Goal: Transaction & Acquisition: Purchase product/service

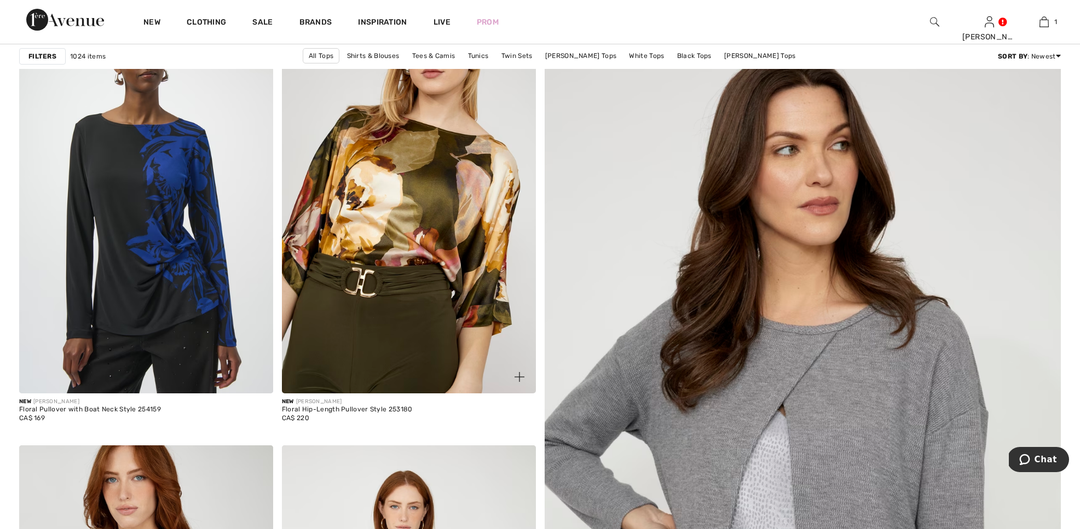
scroll to position [155, 0]
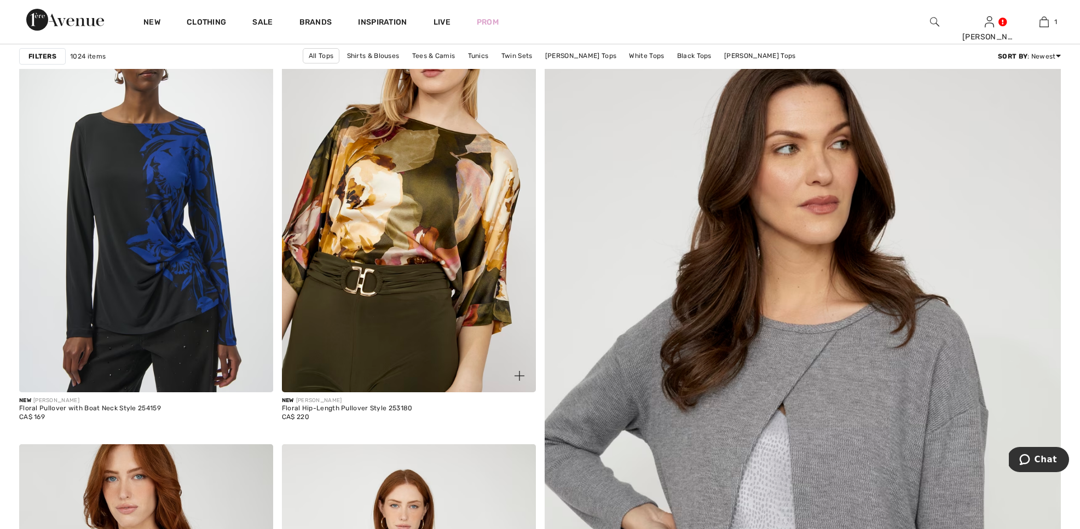
click at [385, 203] on img at bounding box center [409, 201] width 254 height 381
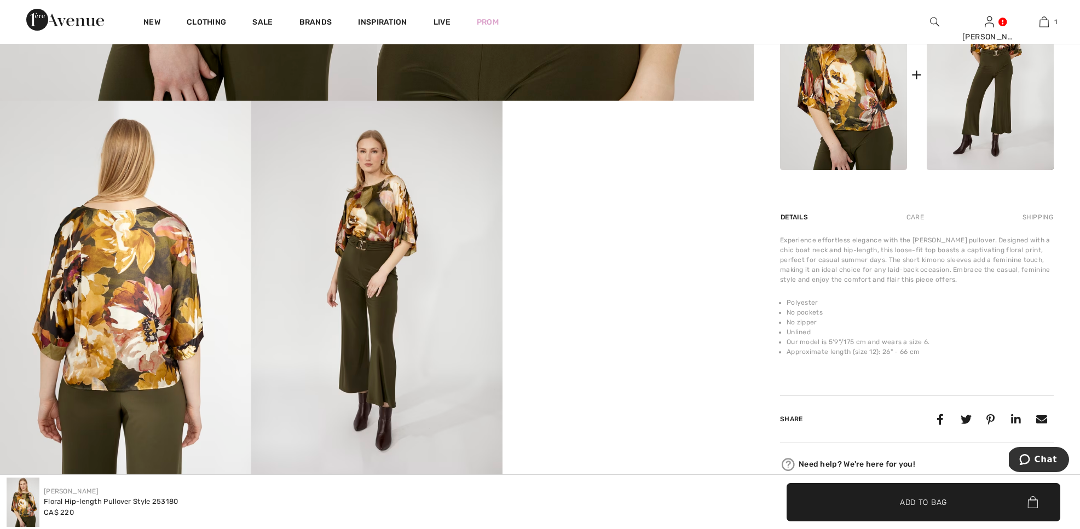
scroll to position [528, 0]
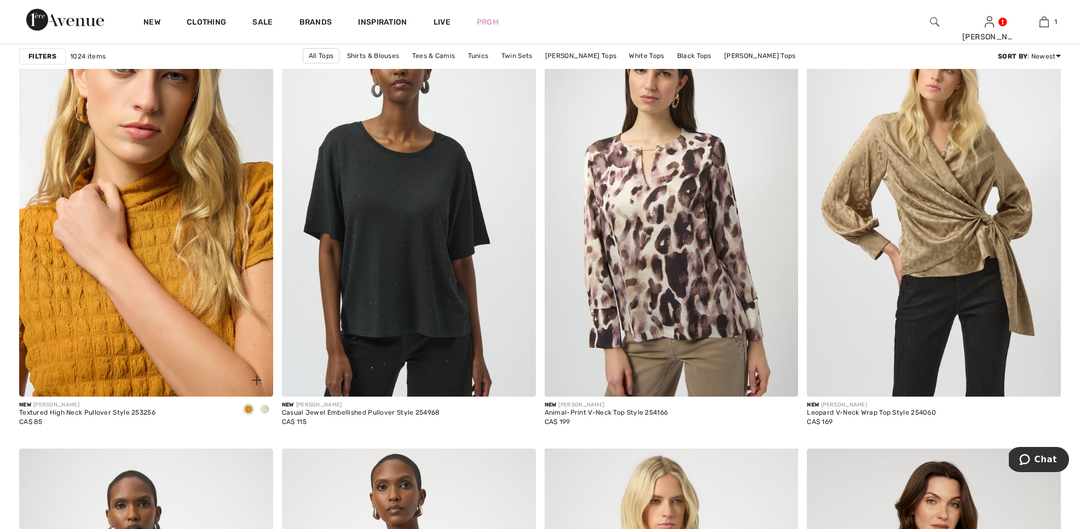
scroll to position [5833, 0]
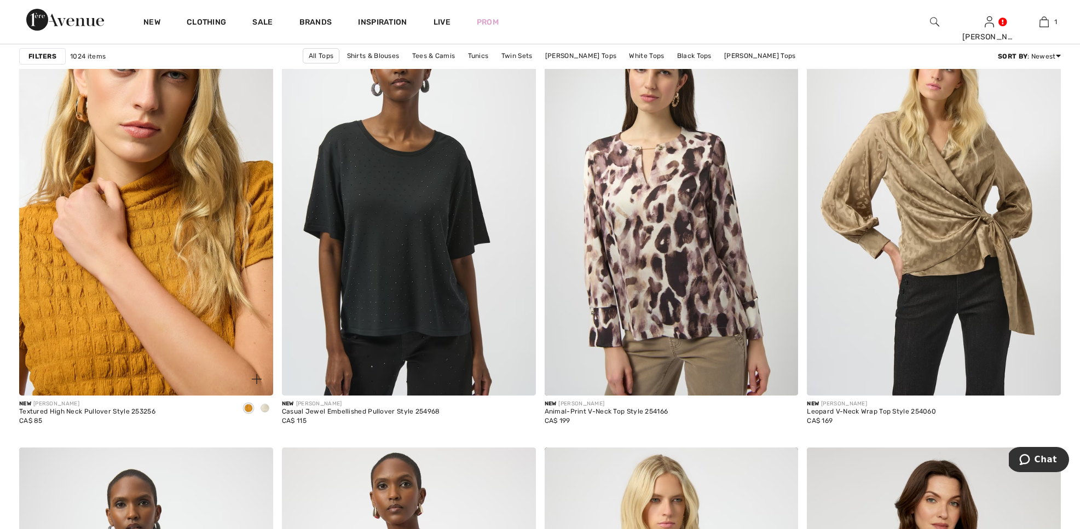
click at [27, 199] on img at bounding box center [146, 205] width 254 height 381
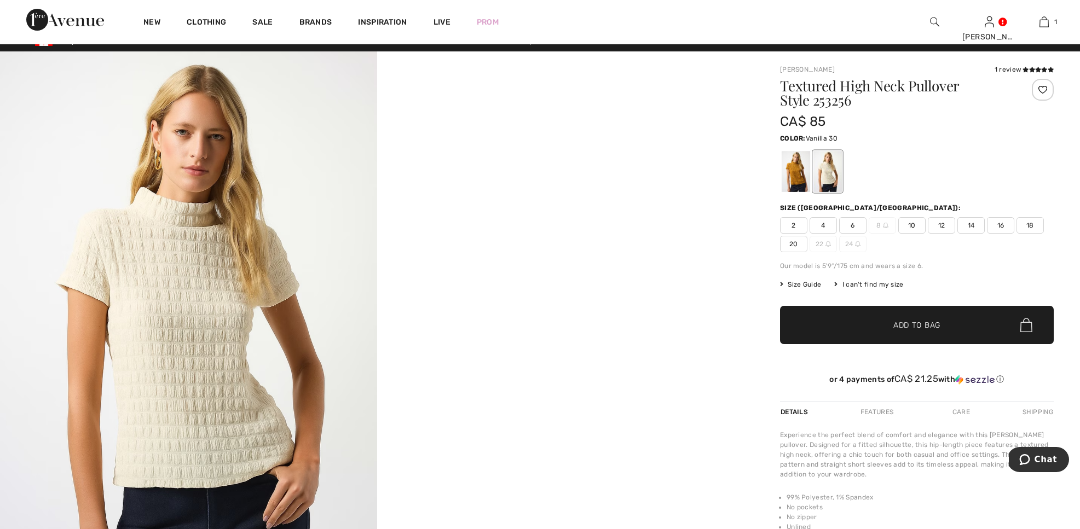
scroll to position [26, 0]
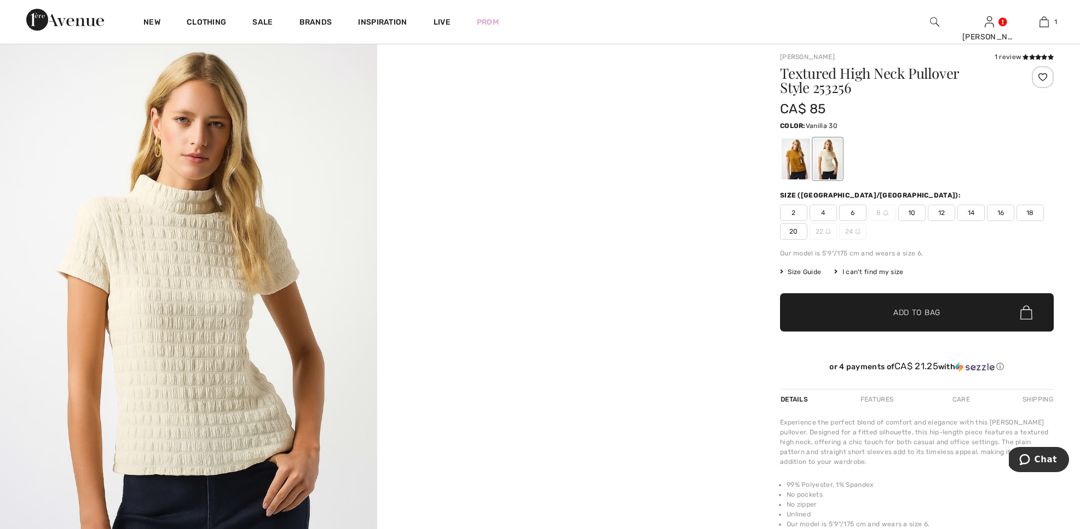
click at [973, 212] on span "14" at bounding box center [970, 213] width 27 height 16
click at [945, 304] on span "✔ Added to Bag Add to Bag" at bounding box center [917, 312] width 274 height 38
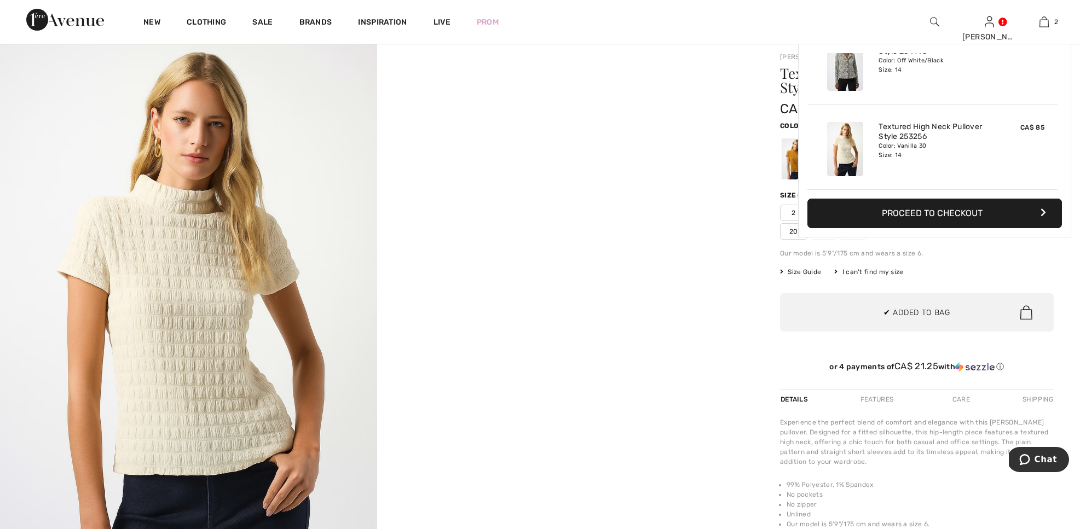
scroll to position [0, 0]
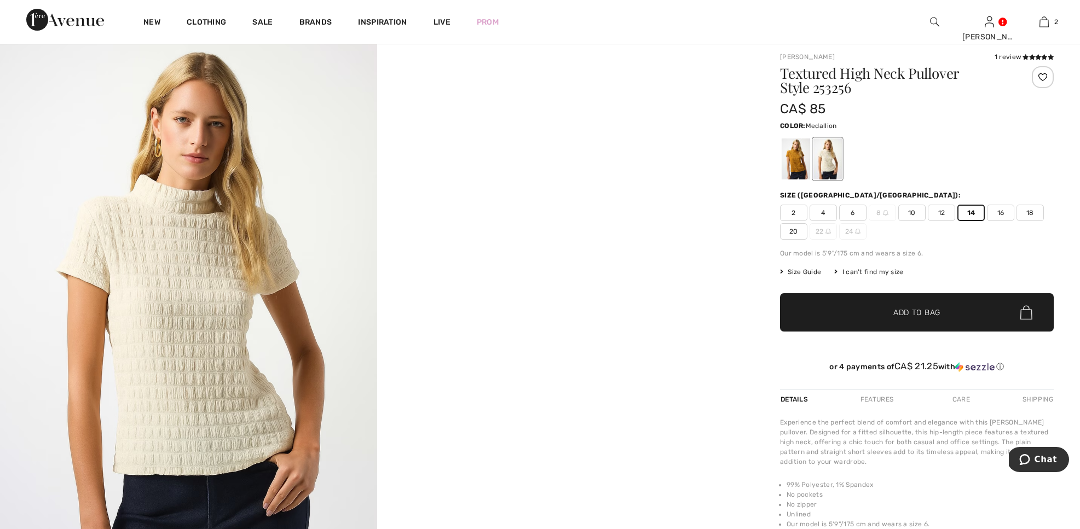
click at [800, 158] on div at bounding box center [796, 158] width 28 height 41
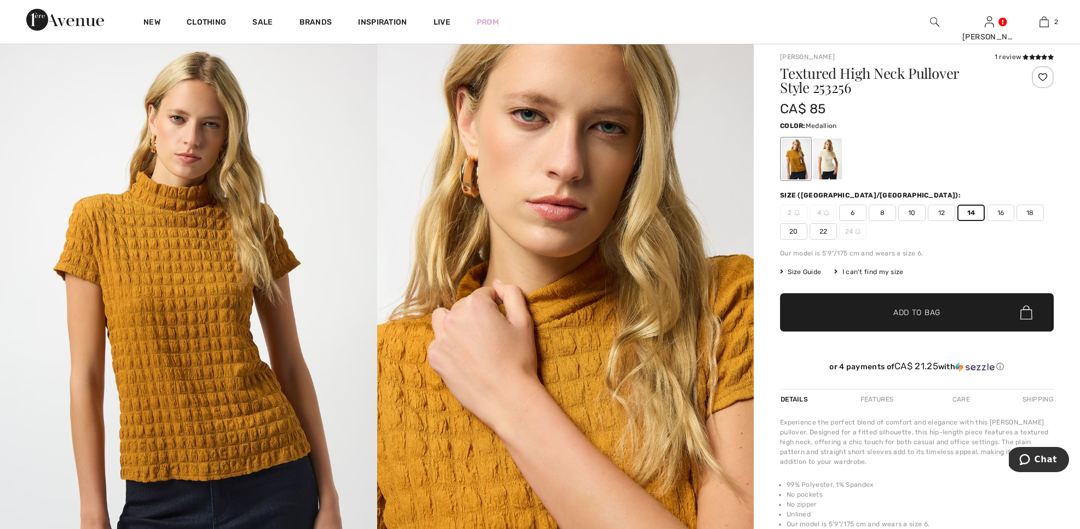
click at [939, 310] on span "Add to Bag" at bounding box center [916, 312] width 47 height 11
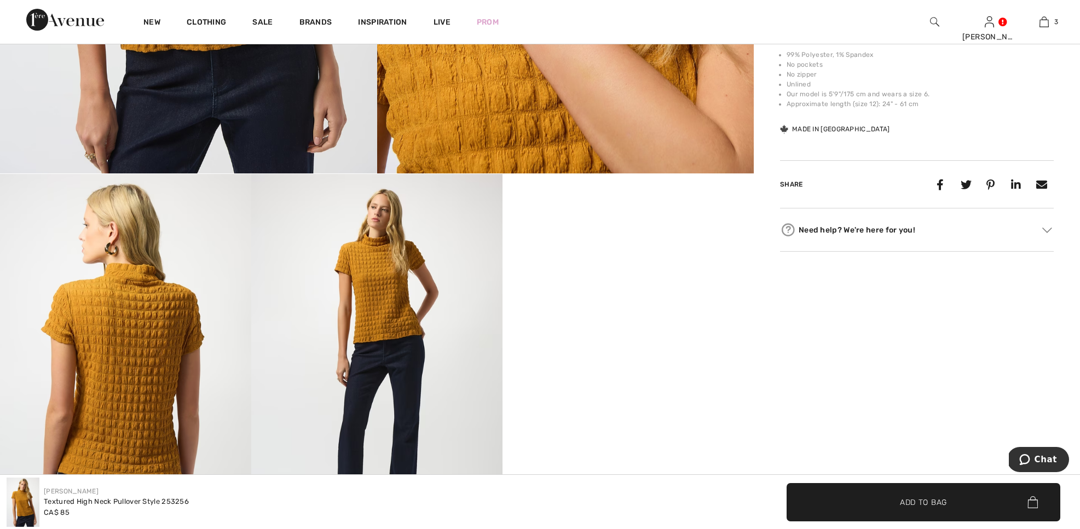
scroll to position [458, 0]
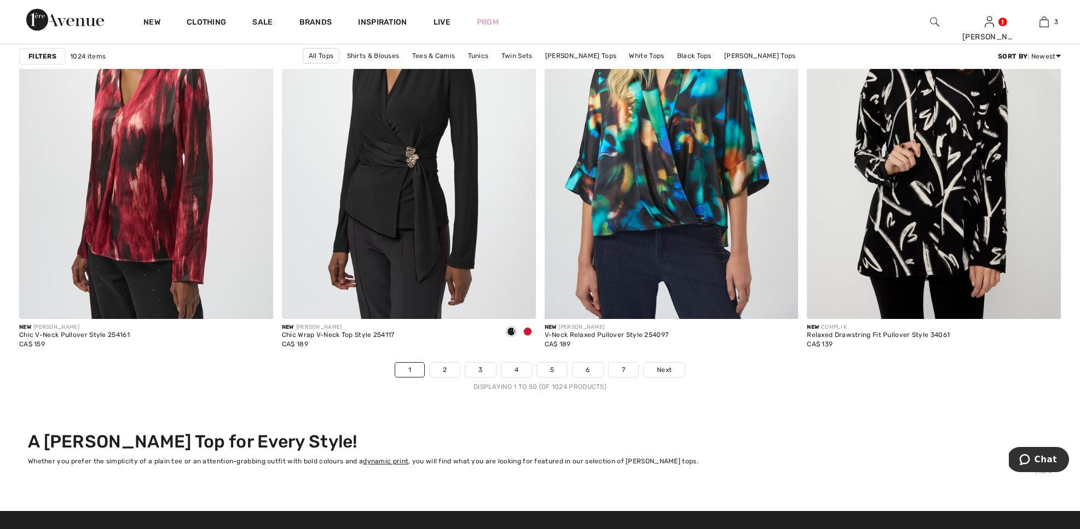
scroll to position [6427, 0]
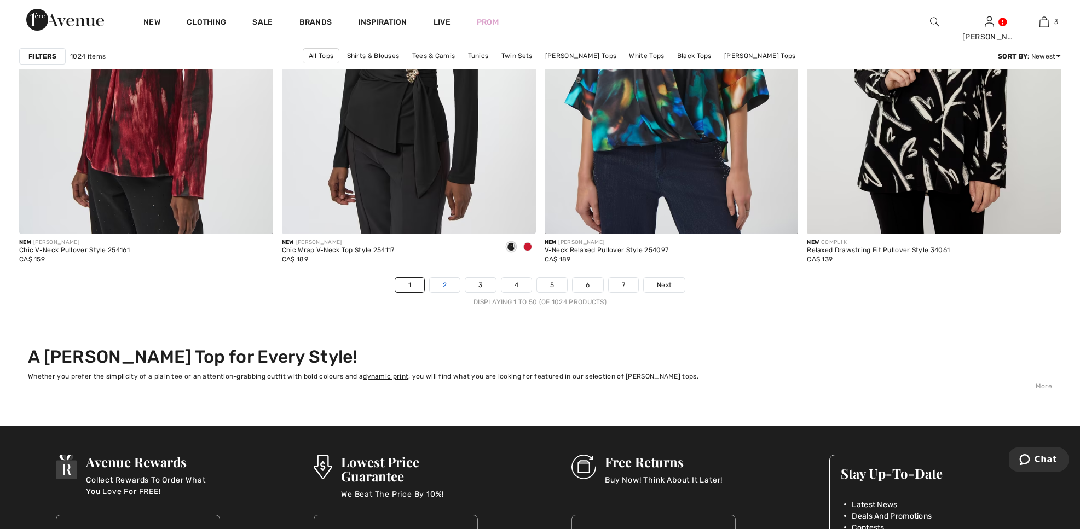
click at [446, 286] on link "2" at bounding box center [445, 285] width 30 height 14
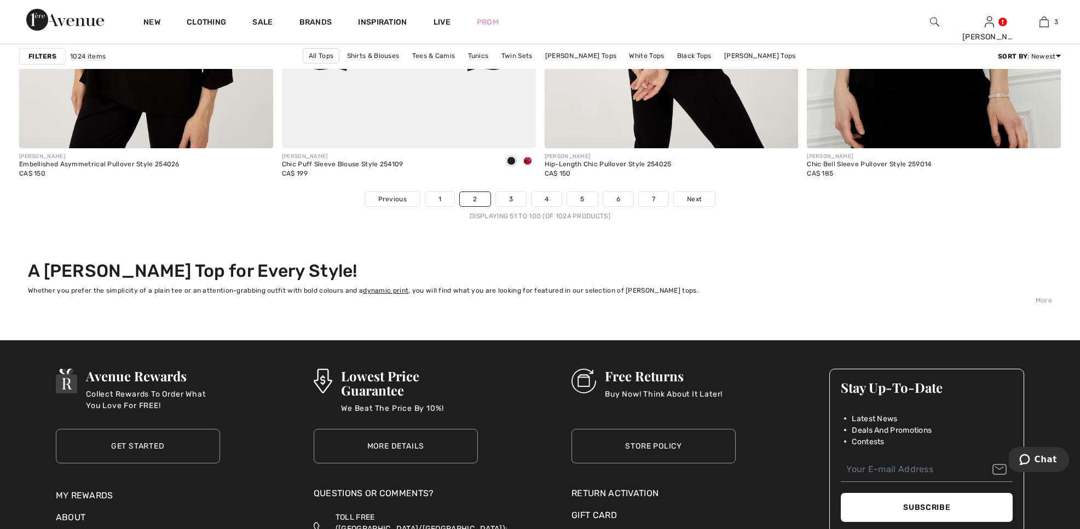
scroll to position [6515, 0]
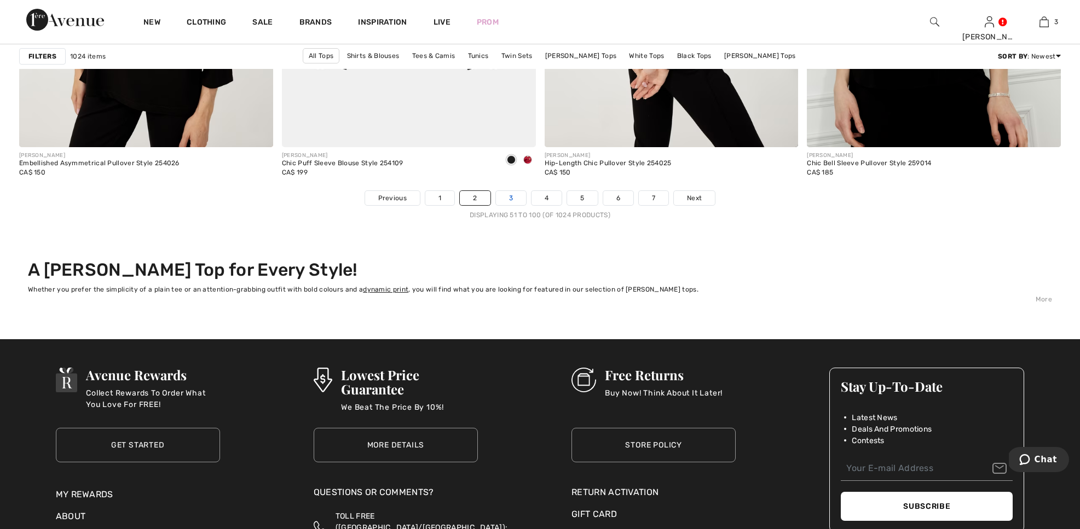
click at [499, 199] on link "3" at bounding box center [511, 198] width 30 height 14
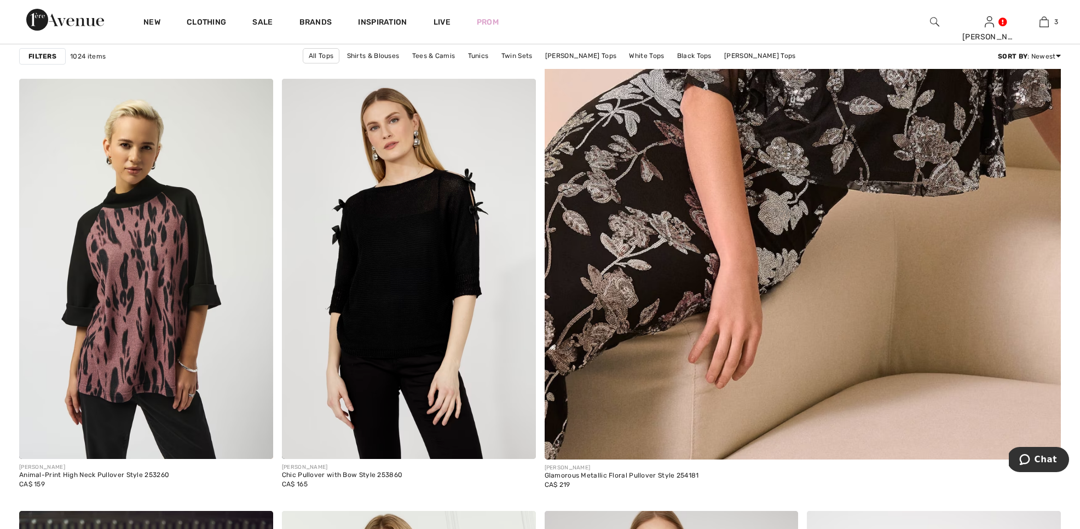
scroll to position [535, 0]
